Goal: Task Accomplishment & Management: Complete application form

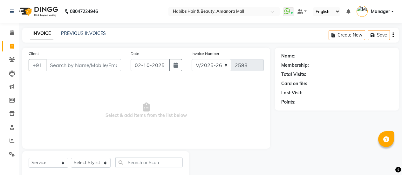
select select "5399"
select select "service"
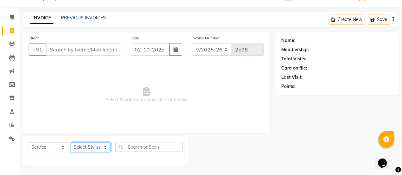
click at [98, 147] on select "Select Stylist [PERSON_NAME] Bhagavantu [PERSON_NAME] [PERSON_NAME] Manager [PE…" at bounding box center [91, 147] width 40 height 10
select select "69985"
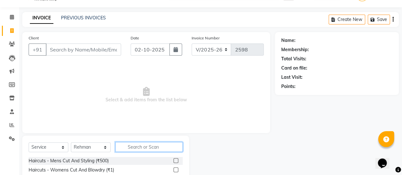
click at [142, 146] on input "text" at bounding box center [148, 147] width 67 height 10
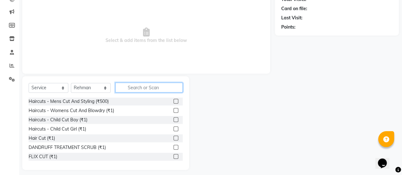
scroll to position [75, 0]
click at [173, 110] on label at bounding box center [175, 110] width 5 height 5
click at [173, 110] on input "checkbox" at bounding box center [175, 110] width 4 height 4
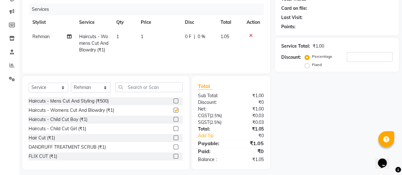
checkbox input "false"
click at [142, 38] on span "1" at bounding box center [142, 37] width 3 height 6
select select "69985"
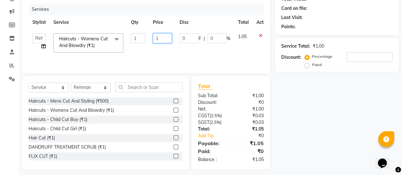
click at [168, 40] on input "1" at bounding box center [162, 38] width 19 height 10
type input "600"
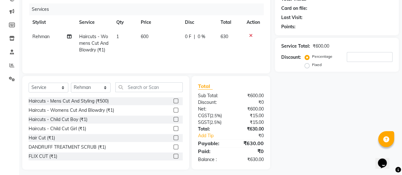
click at [161, 47] on td "600" at bounding box center [159, 44] width 44 height 28
select select "69985"
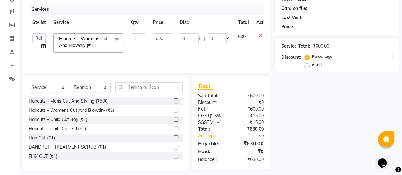
scroll to position [0, 0]
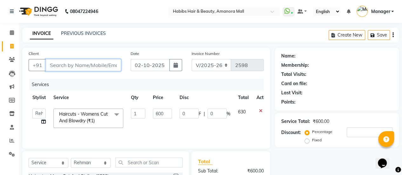
click at [62, 67] on input "Client" at bounding box center [83, 65] width 75 height 12
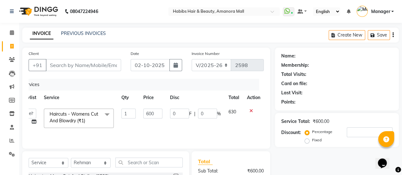
click at [249, 110] on icon at bounding box center [250, 111] width 3 height 4
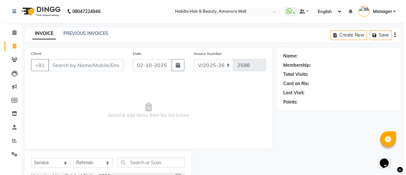
scroll to position [0, 0]
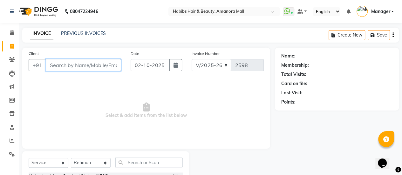
click at [86, 64] on input "Client" at bounding box center [83, 65] width 75 height 12
click at [67, 65] on input "Client" at bounding box center [83, 65] width 75 height 12
type input "9552744184"
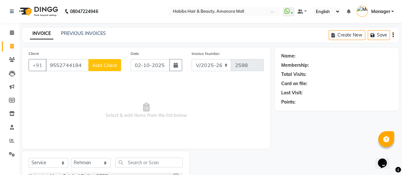
click at [105, 65] on span "Add Client" at bounding box center [104, 65] width 25 height 6
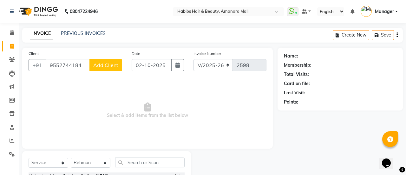
select select "22"
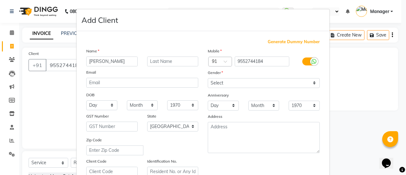
type input "[PERSON_NAME]"
click at [227, 80] on select "Select [DEMOGRAPHIC_DATA] [DEMOGRAPHIC_DATA] Other Prefer Not To Say" at bounding box center [264, 83] width 112 height 10
select select "[DEMOGRAPHIC_DATA]"
click at [208, 78] on select "Select [DEMOGRAPHIC_DATA] [DEMOGRAPHIC_DATA] Other Prefer Not To Say" at bounding box center [264, 83] width 112 height 10
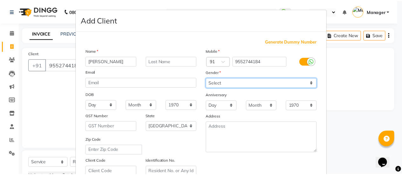
scroll to position [117, 0]
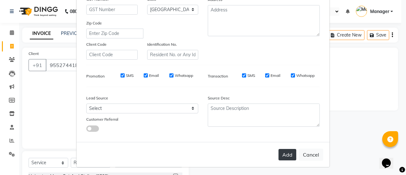
click at [284, 153] on button "Add" at bounding box center [288, 154] width 18 height 11
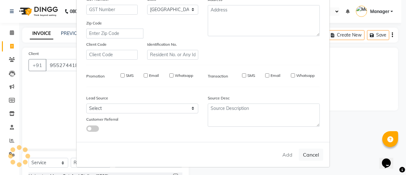
type input "95******84"
select select
select select "null"
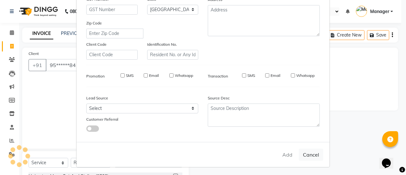
select select
checkbox input "false"
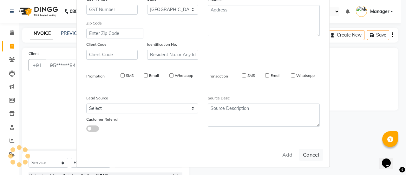
checkbox input "false"
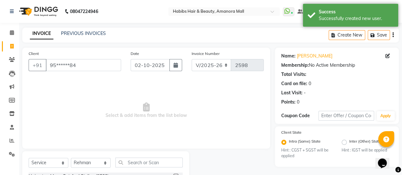
scroll to position [27, 0]
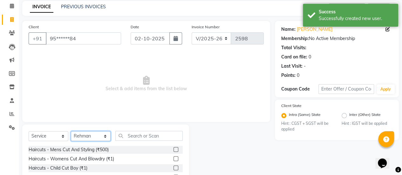
click at [105, 136] on select "Select Stylist [PERSON_NAME] Bhagavantu [PERSON_NAME] [PERSON_NAME] Manager [PE…" at bounding box center [91, 136] width 40 height 10
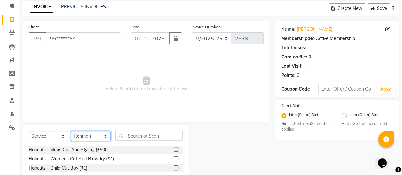
select select "89393"
click at [71, 131] on select "Select Stylist [PERSON_NAME] Bhagavantu [PERSON_NAME] [PERSON_NAME] Manager [PE…" at bounding box center [91, 136] width 40 height 10
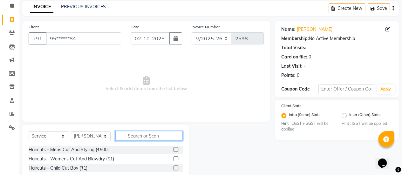
click at [149, 136] on input "text" at bounding box center [148, 136] width 67 height 10
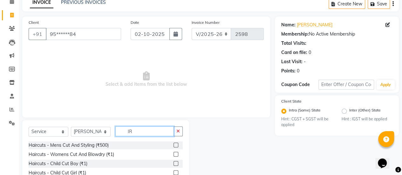
scroll to position [79, 0]
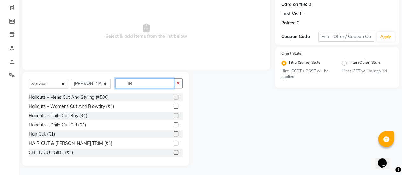
type input "I"
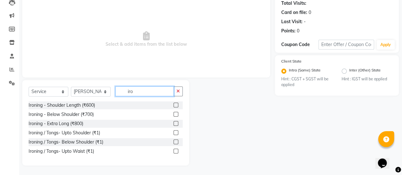
scroll to position [71, 0]
type input "iron"
click at [176, 113] on label at bounding box center [175, 114] width 5 height 5
click at [176, 113] on input "checkbox" at bounding box center [175, 115] width 4 height 4
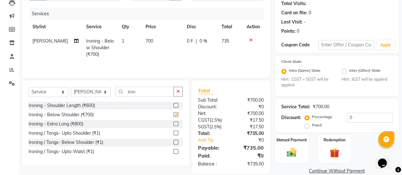
checkbox input "false"
click at [150, 35] on td "700" at bounding box center [162, 48] width 41 height 28
select select "89393"
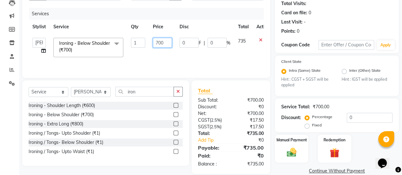
click at [158, 41] on input "700" at bounding box center [162, 43] width 19 height 10
type input "1200"
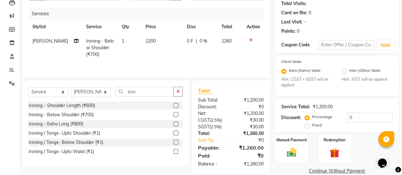
click at [137, 56] on tr "[PERSON_NAME] Ironing - Below Shoulder (₹700) 1 1200 0 F | 0 % 1260" at bounding box center [146, 48] width 235 height 28
click at [150, 92] on input "iron" at bounding box center [144, 92] width 58 height 10
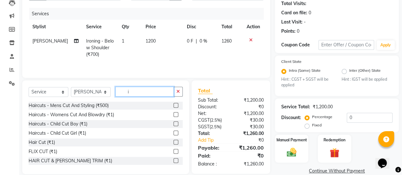
type input "i"
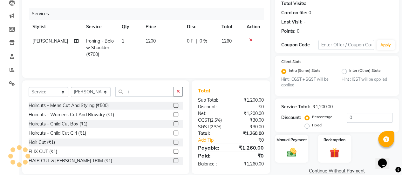
click at [173, 115] on label at bounding box center [175, 114] width 5 height 5
click at [173, 115] on input "checkbox" at bounding box center [175, 115] width 4 height 4
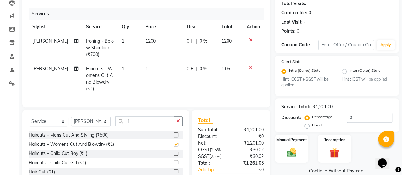
checkbox input "false"
click at [142, 74] on td "1" at bounding box center [162, 79] width 41 height 34
select select "89393"
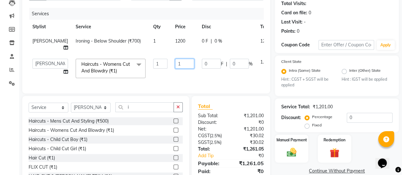
click at [175, 65] on input "1" at bounding box center [184, 64] width 19 height 10
type input "600"
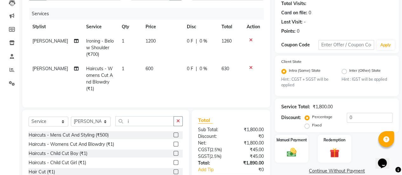
click at [203, 77] on td "0 F | 0 %" at bounding box center [200, 79] width 34 height 34
select select "89393"
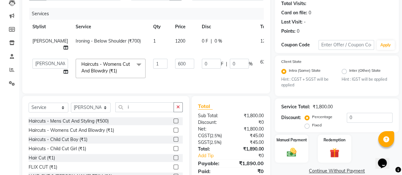
scroll to position [99, 0]
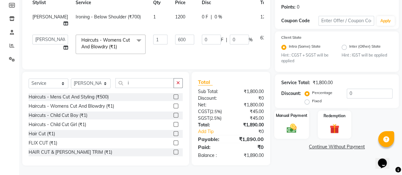
click at [290, 125] on img at bounding box center [291, 128] width 16 height 11
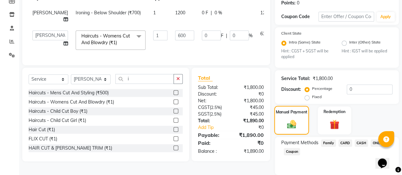
scroll to position [121, 0]
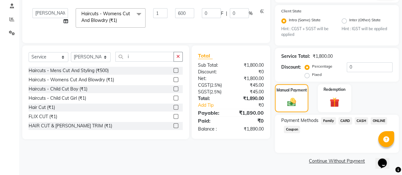
click at [374, 120] on span "ONLINE" at bounding box center [378, 120] width 17 height 7
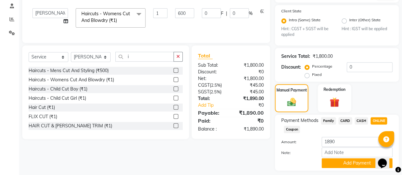
scroll to position [139, 0]
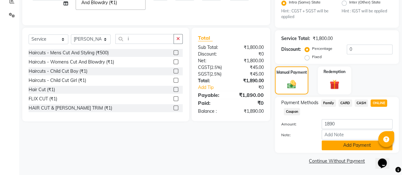
click at [330, 148] on button "Add Payment" at bounding box center [356, 145] width 71 height 10
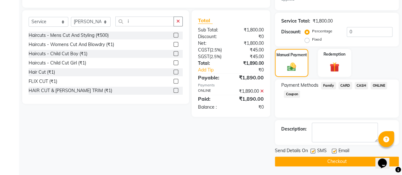
click at [334, 151] on label at bounding box center [334, 151] width 5 height 5
click at [334, 151] on input "checkbox" at bounding box center [334, 151] width 4 height 4
checkbox input "false"
click at [321, 159] on button "Checkout" at bounding box center [337, 162] width 124 height 10
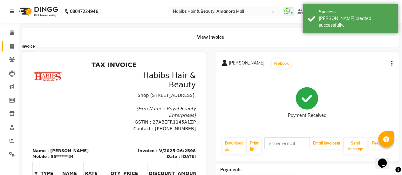
click at [11, 46] on icon at bounding box center [11, 46] width 3 height 5
select select "service"
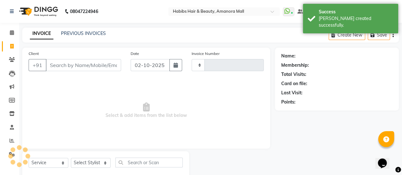
scroll to position [16, 0]
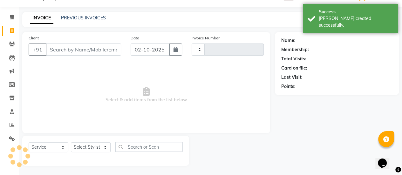
type input "2599"
select select "5399"
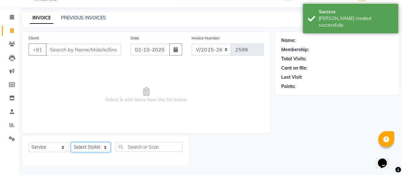
click at [97, 147] on select "Select Stylist" at bounding box center [91, 147] width 40 height 10
select select "69985"
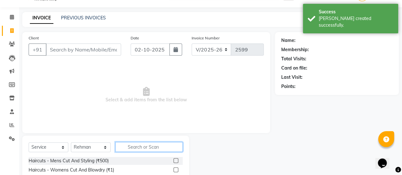
click at [129, 146] on input "text" at bounding box center [148, 147] width 67 height 10
click at [173, 170] on label at bounding box center [175, 169] width 5 height 5
click at [173, 170] on input "checkbox" at bounding box center [175, 170] width 4 height 4
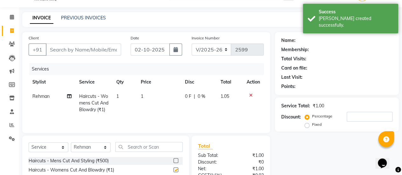
checkbox input "false"
click at [143, 102] on td "1" at bounding box center [159, 103] width 44 height 28
select select "69985"
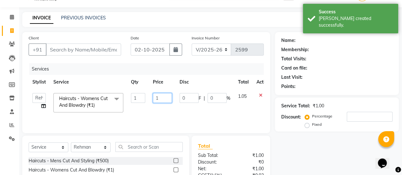
click at [165, 101] on input "1" at bounding box center [162, 98] width 19 height 10
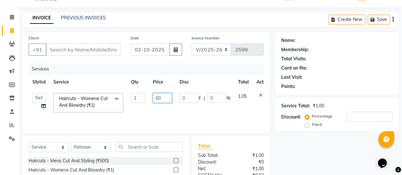
type input "600"
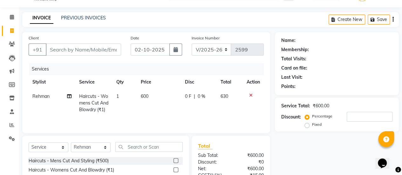
click at [166, 117] on div "Services Stylist Service Qty Price Disc Total Action Rehman Haircuts - Womens C…" at bounding box center [146, 95] width 235 height 64
click at [66, 48] on input "Client" at bounding box center [83, 50] width 75 height 12
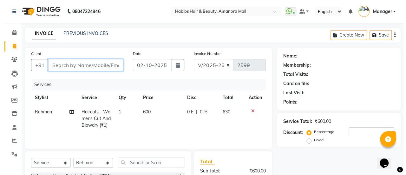
scroll to position [0, 0]
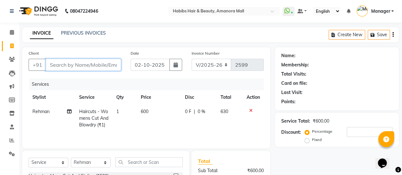
type input "7"
type input "0"
type input "7875741007"
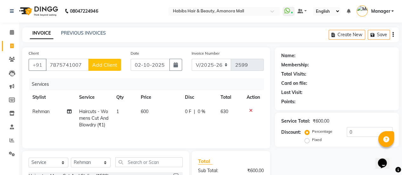
click at [104, 63] on span "Add Client" at bounding box center [104, 65] width 25 height 6
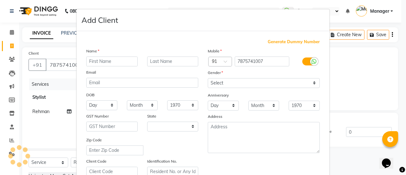
select select "22"
type input "Aaliya"
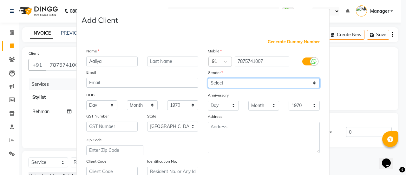
click at [235, 84] on select "Select [DEMOGRAPHIC_DATA] [DEMOGRAPHIC_DATA] Other Prefer Not To Say" at bounding box center [264, 83] width 112 height 10
select select "[DEMOGRAPHIC_DATA]"
click at [208, 78] on select "Select [DEMOGRAPHIC_DATA] [DEMOGRAPHIC_DATA] Other Prefer Not To Say" at bounding box center [264, 83] width 112 height 10
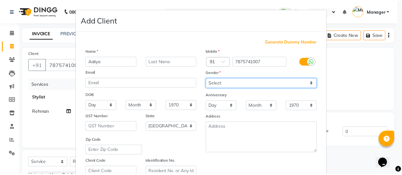
scroll to position [117, 0]
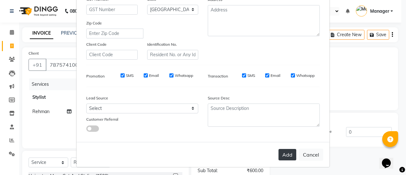
click at [280, 154] on button "Add" at bounding box center [288, 154] width 18 height 11
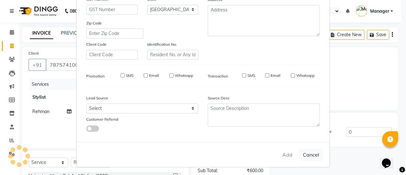
type input "78******07"
select select
select select "null"
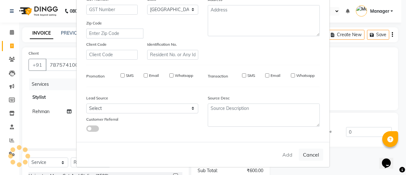
select select
checkbox input "false"
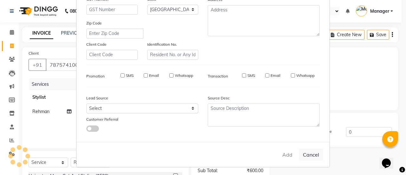
checkbox input "false"
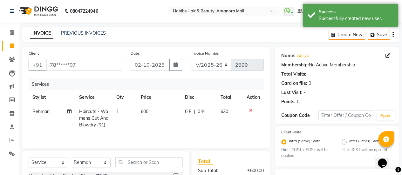
scroll to position [81, 0]
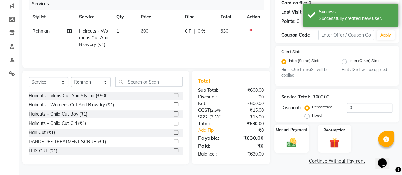
click at [284, 145] on img at bounding box center [291, 142] width 16 height 11
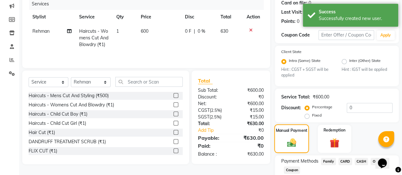
scroll to position [121, 0]
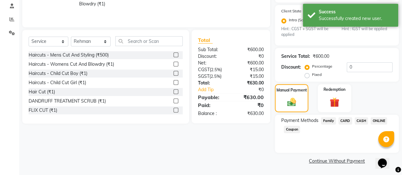
click at [382, 121] on span "ONLINE" at bounding box center [378, 120] width 17 height 7
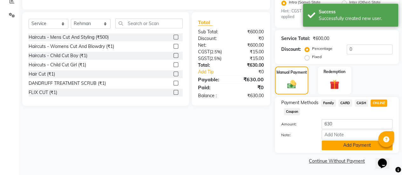
click at [353, 145] on button "Add Payment" at bounding box center [356, 145] width 71 height 10
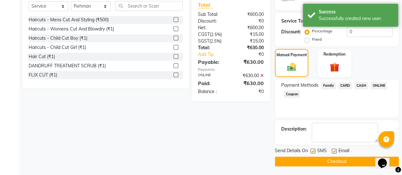
click at [330, 149] on div "SMS" at bounding box center [320, 151] width 21 height 8
click at [332, 150] on label at bounding box center [334, 151] width 5 height 5
click at [332, 150] on input "checkbox" at bounding box center [334, 151] width 4 height 4
checkbox input "false"
click at [328, 159] on button "Checkout" at bounding box center [337, 162] width 124 height 10
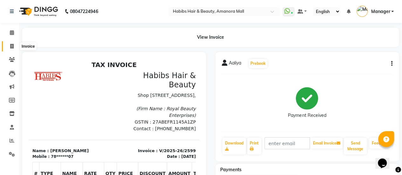
click at [12, 47] on icon at bounding box center [11, 46] width 3 height 5
select select "5399"
select select "service"
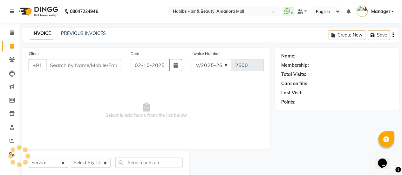
scroll to position [16, 0]
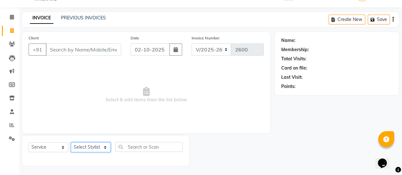
click at [100, 146] on select "Select Stylist [PERSON_NAME] Bhagavantu [PERSON_NAME] [PERSON_NAME] Manager [PE…" at bounding box center [91, 147] width 40 height 10
select select "78237"
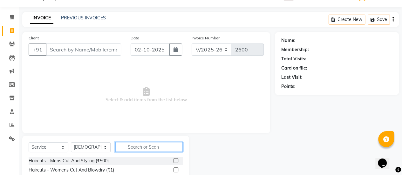
click at [129, 146] on input "text" at bounding box center [148, 147] width 67 height 10
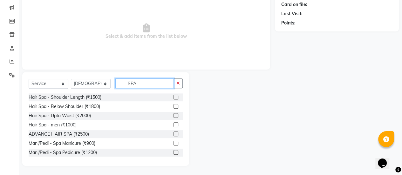
type input "SPA"
click at [173, 106] on label at bounding box center [175, 106] width 5 height 5
click at [173, 106] on input "checkbox" at bounding box center [175, 106] width 4 height 4
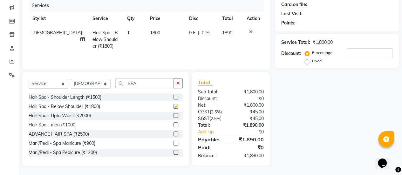
checkbox input "false"
click at [150, 31] on span "1800" at bounding box center [155, 33] width 10 height 6
select select "78237"
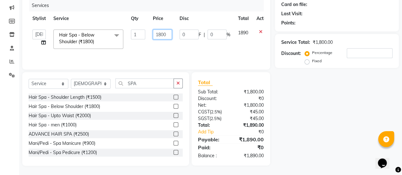
click at [167, 36] on input "1800" at bounding box center [162, 35] width 19 height 10
type input "1"
type input "1904"
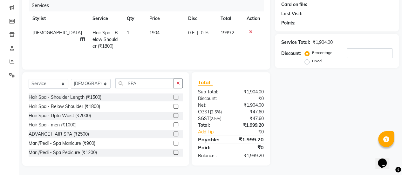
click at [179, 49] on tr "Bhagavantu Hair Spa - Below Shoulder (₹1800) 1 1904 0 F | 0 % 1999.2" at bounding box center [146, 40] width 235 height 28
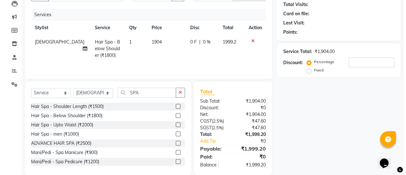
scroll to position [0, 0]
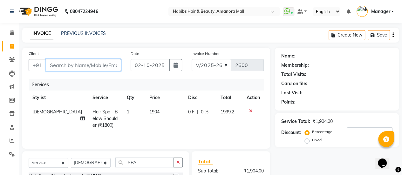
click at [69, 64] on input "Client" at bounding box center [83, 65] width 75 height 12
type input "9"
type input "0"
type input "9944586993"
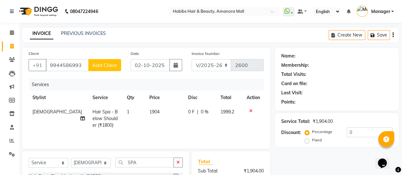
click at [109, 62] on span "Add Client" at bounding box center [104, 65] width 25 height 6
select select "22"
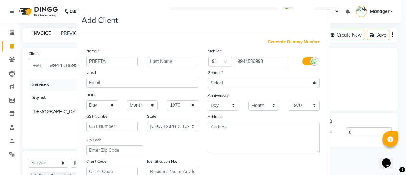
type input "PREETA"
click at [222, 83] on select "Select [DEMOGRAPHIC_DATA] [DEMOGRAPHIC_DATA] Other Prefer Not To Say" at bounding box center [264, 83] width 112 height 10
select select "[DEMOGRAPHIC_DATA]"
click at [208, 78] on select "Select [DEMOGRAPHIC_DATA] [DEMOGRAPHIC_DATA] Other Prefer Not To Say" at bounding box center [264, 83] width 112 height 10
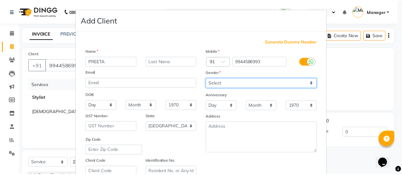
scroll to position [117, 0]
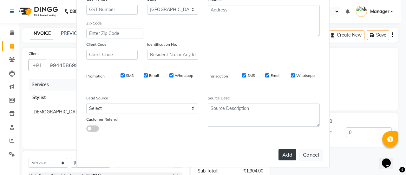
click at [292, 151] on button "Add" at bounding box center [288, 154] width 18 height 11
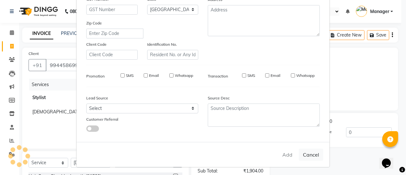
type input "99******93"
select select
select select "null"
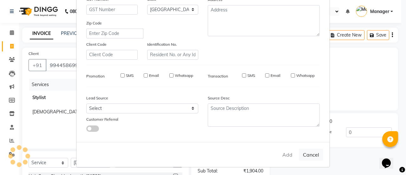
select select
checkbox input "false"
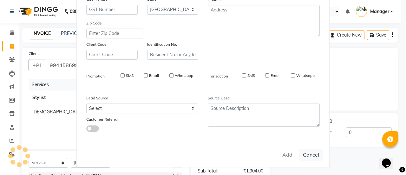
checkbox input "false"
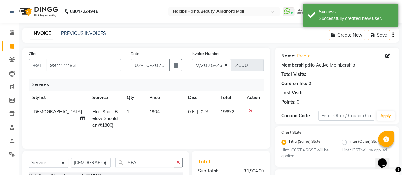
scroll to position [81, 0]
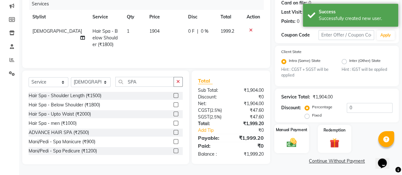
click at [292, 142] on img at bounding box center [291, 142] width 16 height 11
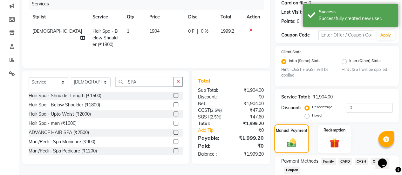
scroll to position [121, 0]
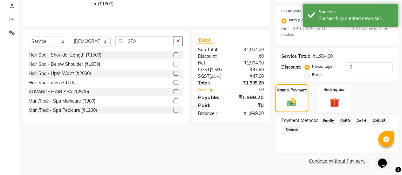
click at [383, 119] on span "ONLINE" at bounding box center [378, 120] width 17 height 7
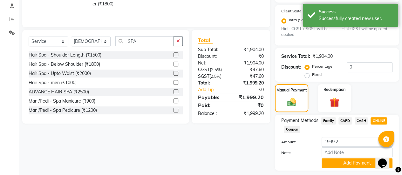
scroll to position [139, 0]
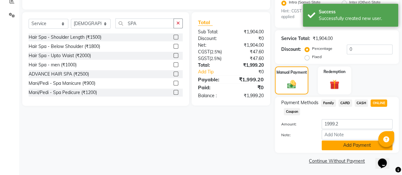
click at [339, 148] on button "Add Payment" at bounding box center [356, 145] width 71 height 10
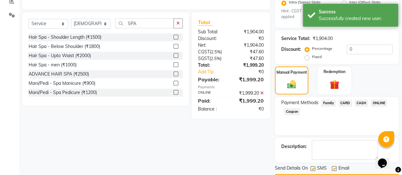
scroll to position [157, 0]
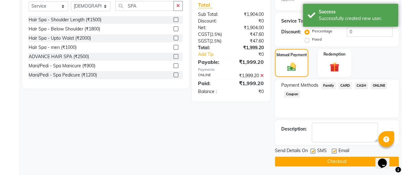
click at [335, 150] on label at bounding box center [334, 151] width 5 height 5
click at [335, 150] on input "checkbox" at bounding box center [334, 151] width 4 height 4
checkbox input "false"
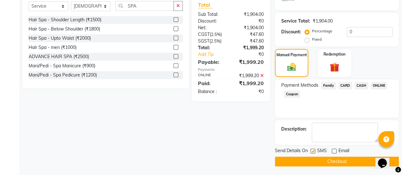
click at [329, 158] on button "Checkout" at bounding box center [337, 162] width 124 height 10
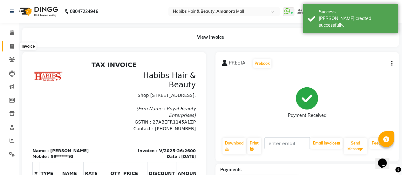
click at [11, 46] on icon at bounding box center [11, 46] width 3 height 5
select select "service"
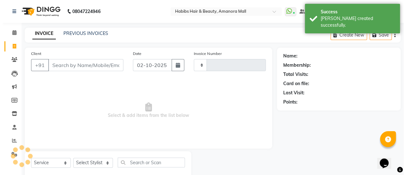
scroll to position [16, 0]
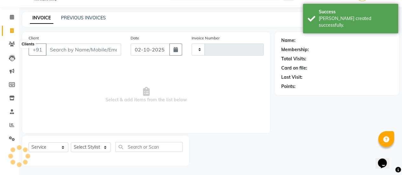
type input "2601"
select select "5399"
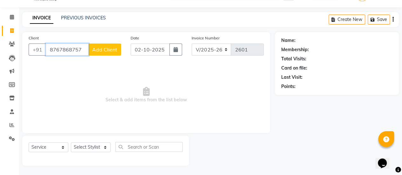
type input "8767868757"
click at [104, 49] on span "Add Client" at bounding box center [104, 49] width 25 height 6
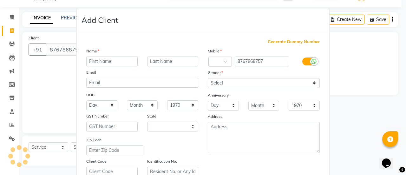
select select "22"
type input "KAIF"
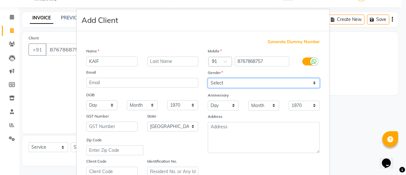
click at [217, 85] on select "Select [DEMOGRAPHIC_DATA] [DEMOGRAPHIC_DATA] Other Prefer Not To Say" at bounding box center [264, 83] width 112 height 10
select select "[DEMOGRAPHIC_DATA]"
click at [208, 78] on select "Select [DEMOGRAPHIC_DATA] [DEMOGRAPHIC_DATA] Other Prefer Not To Say" at bounding box center [264, 83] width 112 height 10
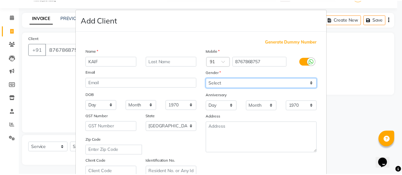
scroll to position [117, 0]
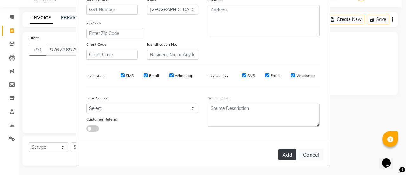
click at [291, 153] on button "Add" at bounding box center [288, 154] width 18 height 11
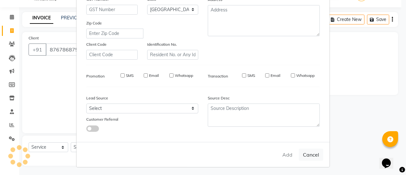
type input "87******57"
select select
select select "null"
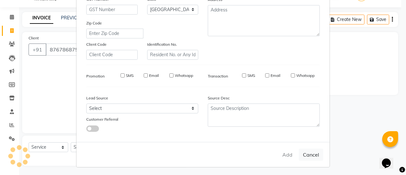
select select
checkbox input "false"
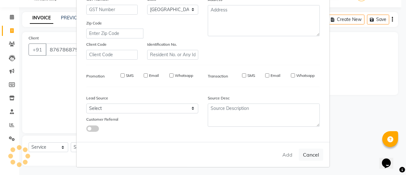
checkbox input "false"
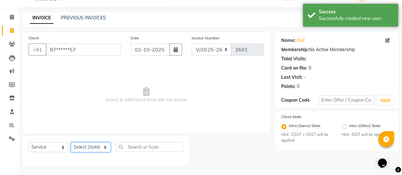
click at [96, 144] on select "Select Stylist [PERSON_NAME] Bhagavantu [PERSON_NAME] [PERSON_NAME] Manager [PE…" at bounding box center [91, 147] width 40 height 10
select select "37551"
click at [71, 142] on select "Select Stylist [PERSON_NAME] Bhagavantu [PERSON_NAME] [PERSON_NAME] Manager [PE…" at bounding box center [91, 147] width 40 height 10
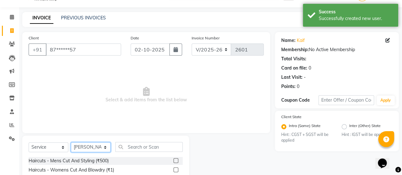
scroll to position [36, 0]
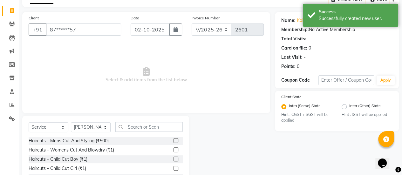
click at [173, 139] on label at bounding box center [175, 140] width 5 height 5
click at [173, 139] on input "checkbox" at bounding box center [175, 141] width 4 height 4
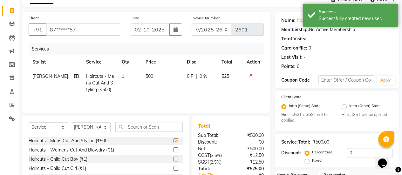
checkbox input "false"
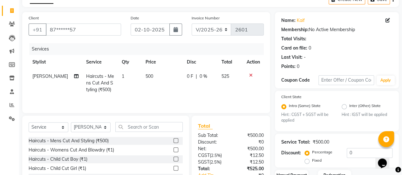
scroll to position [21, 0]
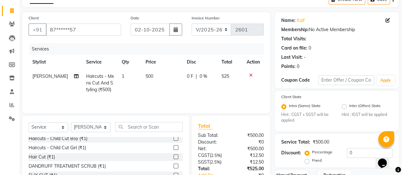
click at [142, 78] on td "500" at bounding box center [162, 83] width 41 height 28
select select "37551"
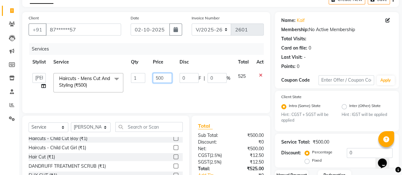
click at [160, 76] on input "500" at bounding box center [162, 78] width 19 height 10
type input "750"
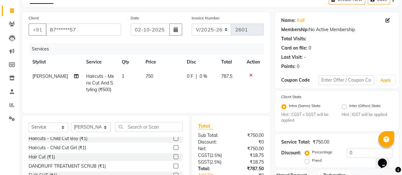
click at [165, 84] on td "750" at bounding box center [162, 83] width 41 height 28
select select "37551"
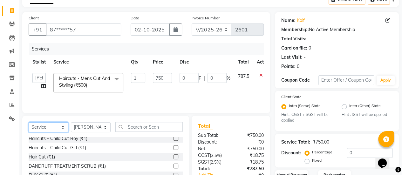
click at [59, 125] on select "Select Service Product Membership Package Voucher Prepaid Gift Card" at bounding box center [49, 127] width 40 height 10
click at [29, 122] on select "Select Service Product Membership Package Voucher Prepaid Gift Card" at bounding box center [49, 127] width 40 height 10
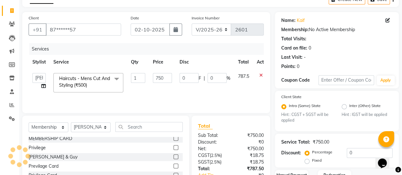
click at [173, 137] on label at bounding box center [175, 138] width 5 height 5
click at [173, 137] on input "checkbox" at bounding box center [175, 139] width 4 height 4
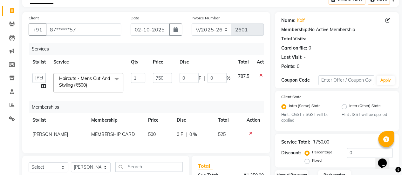
click at [249, 132] on icon at bounding box center [250, 133] width 3 height 4
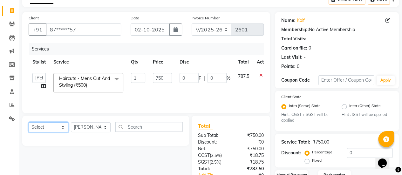
click at [56, 123] on select "Select Service Product Membership Package Voucher Prepaid Gift Card" at bounding box center [49, 127] width 40 height 10
click at [29, 122] on select "Select Service Product Membership Package Voucher Prepaid Gift Card" at bounding box center [49, 127] width 40 height 10
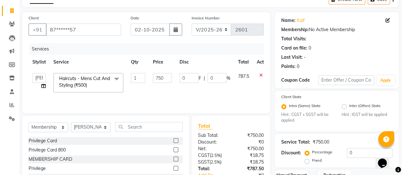
click at [173, 140] on label at bounding box center [175, 140] width 5 height 5
click at [173, 140] on input "checkbox" at bounding box center [175, 141] width 4 height 4
select select "select"
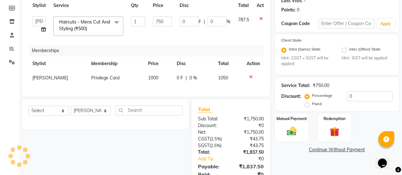
scroll to position [94, 0]
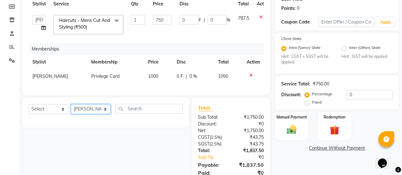
click at [100, 114] on select "Select Stylist [PERSON_NAME] Bhagavantu [PERSON_NAME] [PERSON_NAME] Manager [PE…" at bounding box center [91, 109] width 40 height 10
select select "69806"
click at [71, 109] on select "Select Stylist [PERSON_NAME] Bhagavantu [PERSON_NAME] [PERSON_NAME] Manager [PE…" at bounding box center [91, 109] width 40 height 10
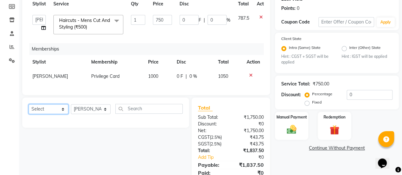
click at [65, 112] on select "Select Service Product Package Voucher Prepaid Gift Card" at bounding box center [49, 109] width 40 height 10
select select "service"
click at [29, 109] on select "Select Service Product Package Voucher Prepaid Gift Card" at bounding box center [49, 109] width 40 height 10
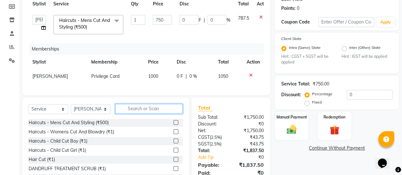
click at [137, 110] on input "text" at bounding box center [148, 109] width 67 height 10
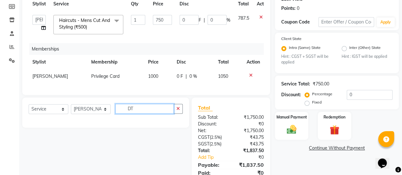
type input "D"
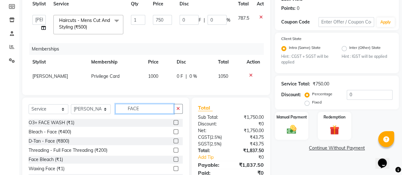
scroll to position [112, 0]
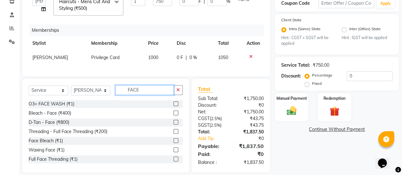
type input "FACE"
click at [173, 124] on label at bounding box center [175, 122] width 5 height 5
click at [173, 124] on input "checkbox" at bounding box center [175, 122] width 4 height 4
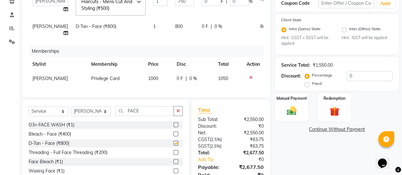
checkbox input "false"
click at [171, 31] on td "800" at bounding box center [184, 29] width 27 height 21
select select "69806"
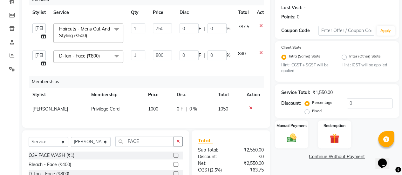
scroll to position [85, 0]
click at [161, 54] on input "800" at bounding box center [162, 56] width 19 height 10
type input "720"
click at [186, 69] on div "Services Stylist Service Qty Price Disc Total Action [PERSON_NAME] Bhagavantu G…" at bounding box center [146, 58] width 235 height 128
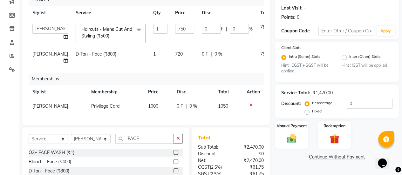
click at [151, 105] on span "1000" at bounding box center [153, 106] width 10 height 6
select select "37551"
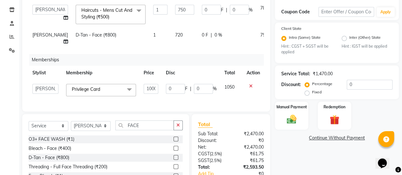
scroll to position [103, 0]
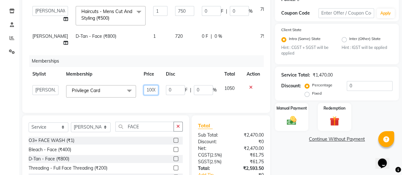
click at [152, 87] on input "1000" at bounding box center [151, 90] width 15 height 10
click at [156, 91] on input "1000" at bounding box center [151, 90] width 15 height 10
type input "1123"
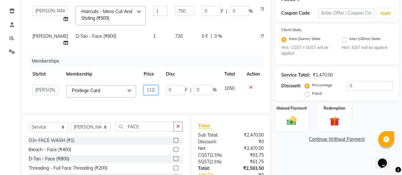
scroll to position [0, 1]
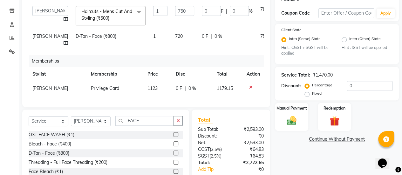
click at [175, 45] on td "720" at bounding box center [184, 39] width 27 height 21
select select "69806"
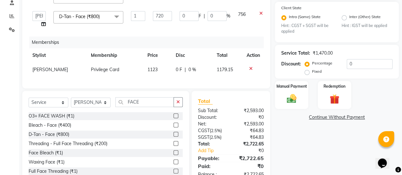
scroll to position [148, 0]
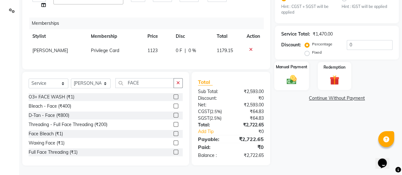
click at [290, 76] on img at bounding box center [291, 79] width 16 height 11
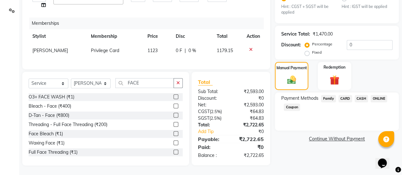
click at [362, 95] on span "CASH" at bounding box center [361, 98] width 14 height 7
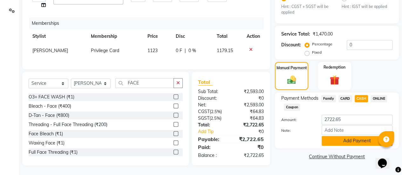
click at [340, 137] on button "Add Payment" at bounding box center [356, 141] width 71 height 10
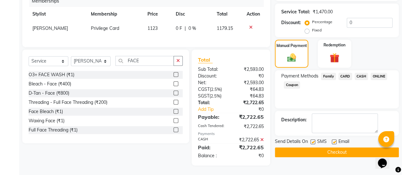
click at [336, 139] on label at bounding box center [334, 141] width 5 height 5
click at [336, 140] on input "checkbox" at bounding box center [334, 142] width 4 height 4
checkbox input "false"
click at [327, 148] on button "Checkout" at bounding box center [337, 152] width 124 height 10
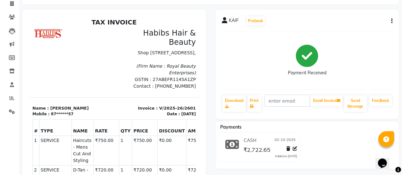
scroll to position [10, 0]
click at [13, 99] on icon at bounding box center [12, 98] width 5 height 5
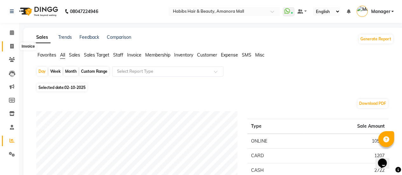
click at [10, 48] on icon at bounding box center [11, 46] width 3 height 5
select select "service"
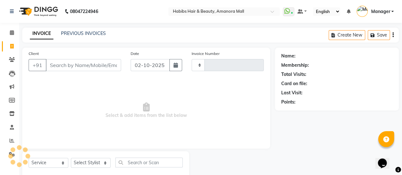
scroll to position [16, 0]
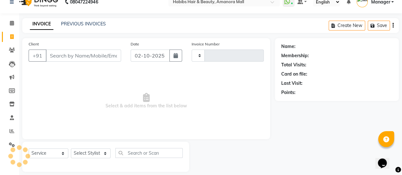
type input "2602"
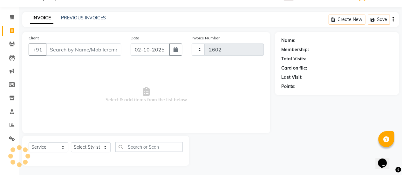
select select "5399"
